Goal: Find specific fact: Find specific fact

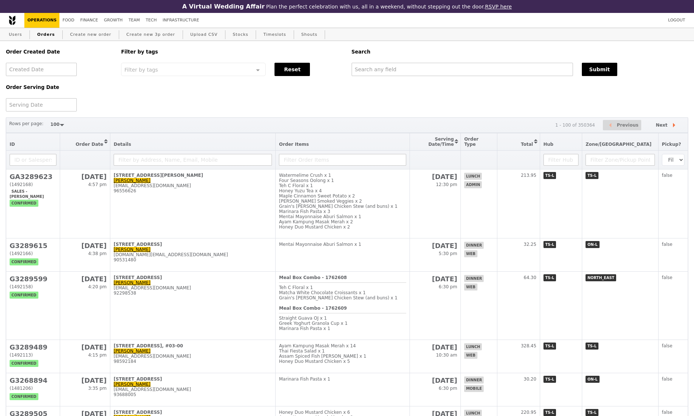
select select "100"
type input "GA3263495"
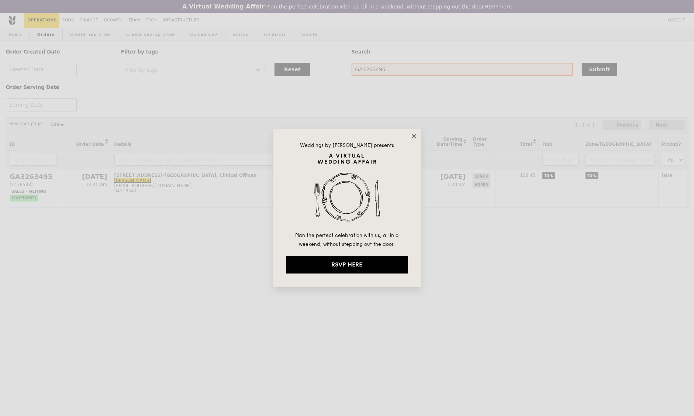
click at [413, 136] on icon at bounding box center [414, 136] width 4 height 4
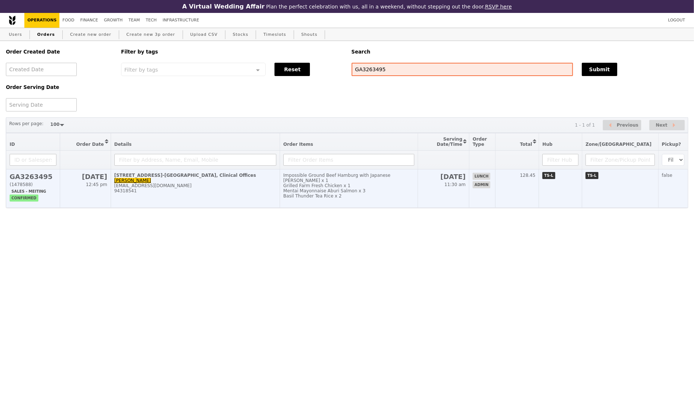
click at [397, 188] on div "Mentai Mayonnaise Aburi Salmon x 3" at bounding box center [348, 190] width 131 height 5
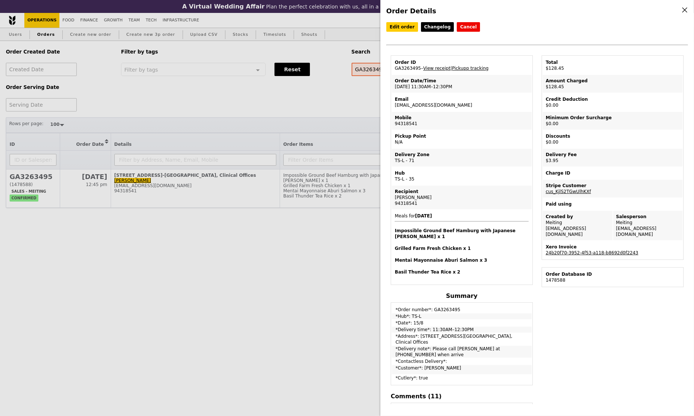
click at [404, 204] on td "Recipient [PERSON_NAME] 94318541" at bounding box center [462, 198] width 140 height 24
click at [408, 71] on td "Order ID GA3263495 – View receipt | Pickupp tracking" at bounding box center [462, 65] width 140 height 18
copy td "GA3263495"
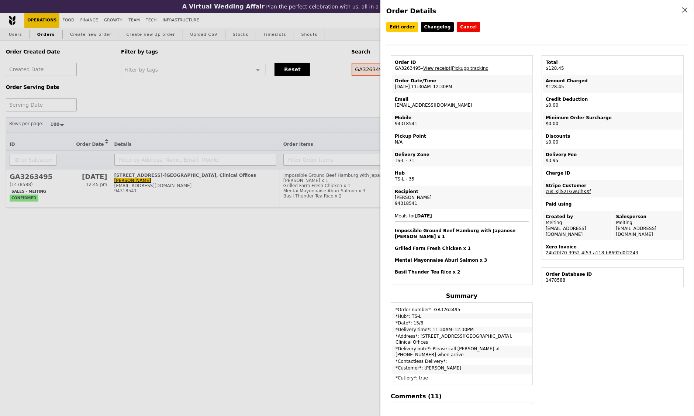
click at [409, 66] on td "Order ID GA3263495 – View receipt | Pickupp tracking" at bounding box center [462, 65] width 140 height 18
drag, startPoint x: 478, startPoint y: 104, endPoint x: 393, endPoint y: 105, distance: 85.2
click at [393, 105] on td "Email [EMAIL_ADDRESS][DOMAIN_NAME]" at bounding box center [462, 102] width 140 height 18
copy td "[EMAIL_ADDRESS][DOMAIN_NAME]"
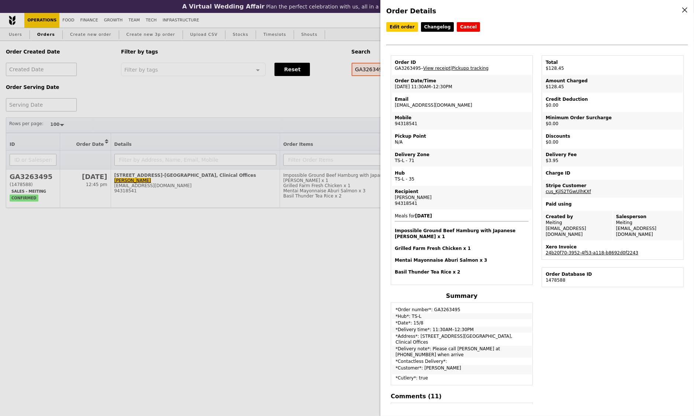
click at [404, 245] on h4 "Grilled Farm Fresh Chicken x 1" at bounding box center [462, 248] width 134 height 6
click at [500, 197] on div "[PERSON_NAME]" at bounding box center [462, 197] width 134 height 6
click at [401, 118] on div "Mobile" at bounding box center [462, 118] width 134 height 6
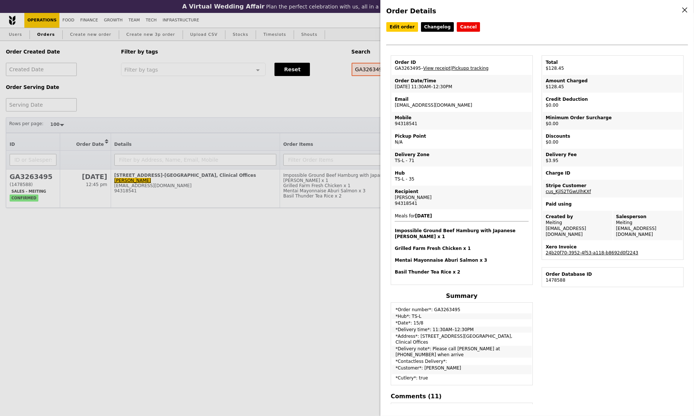
click at [402, 122] on td "Mobile 94318541" at bounding box center [462, 121] width 140 height 18
copy td "94318541"
click at [402, 122] on td "Mobile 94318541" at bounding box center [462, 121] width 140 height 18
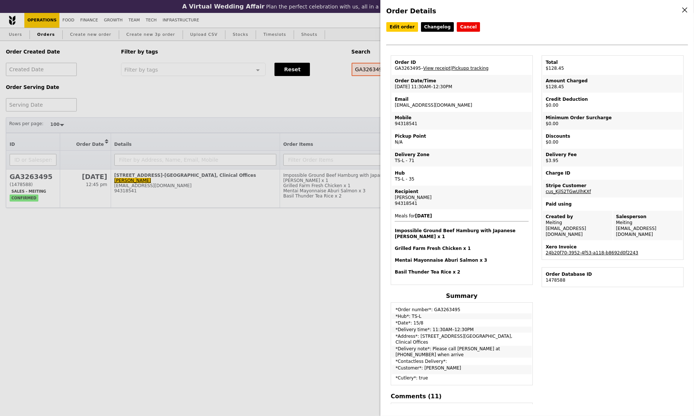
click at [409, 122] on td "Mobile 94318541" at bounding box center [462, 121] width 140 height 18
click at [472, 167] on td "Hub TS-L - 35" at bounding box center [462, 176] width 140 height 18
click at [404, 120] on td "Mobile 94318541" at bounding box center [462, 121] width 140 height 18
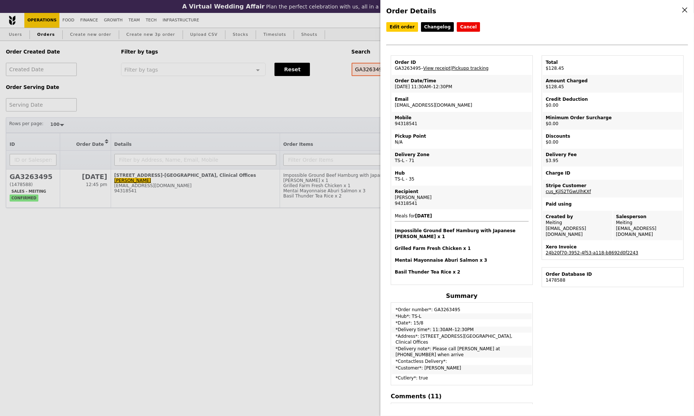
copy td "94318541"
click at [462, 145] on td "Pickup Point N/A" at bounding box center [462, 139] width 140 height 18
click at [452, 123] on td "Mobile 94318541" at bounding box center [462, 121] width 140 height 18
click at [404, 123] on td "Mobile 94318541" at bounding box center [462, 121] width 140 height 18
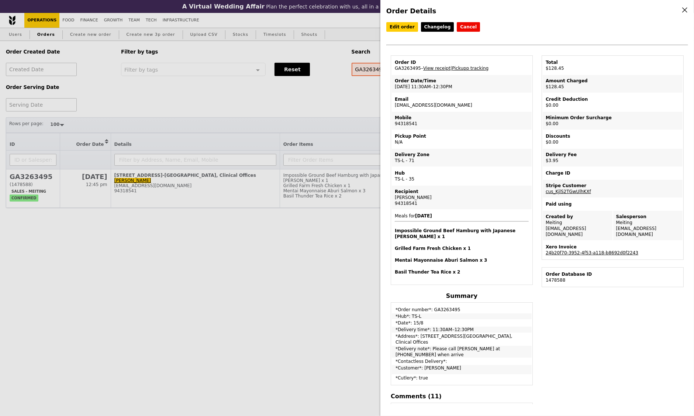
copy td "94318541"
click at [480, 170] on div "Hub" at bounding box center [462, 173] width 134 height 6
click at [498, 257] on h4 "Mentai Mayonnaise Aburi Salmon x 3" at bounding box center [462, 260] width 134 height 6
click at [467, 149] on td "Delivery Zone TS-L - 71" at bounding box center [462, 158] width 140 height 18
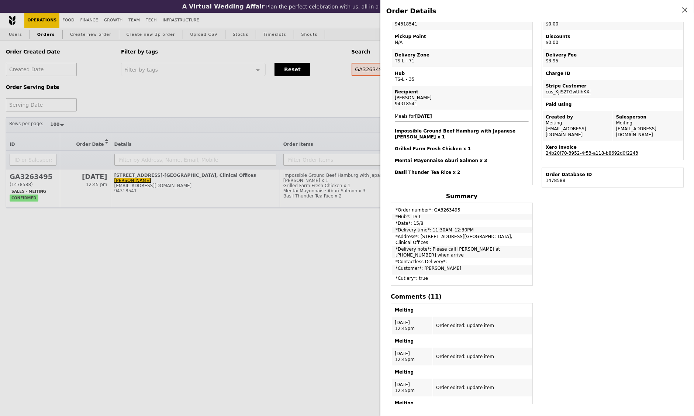
scroll to position [100, 0]
click at [403, 102] on div "94318541" at bounding box center [462, 103] width 134 height 6
copy div "94318541"
